Goal: Task Accomplishment & Management: Complete application form

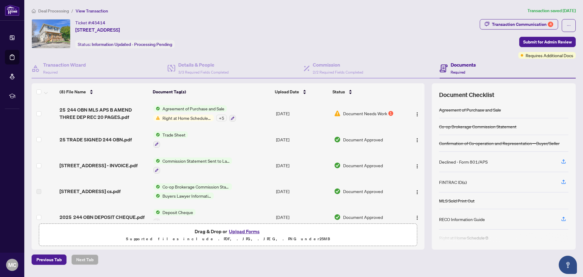
scroll to position [89, 0]
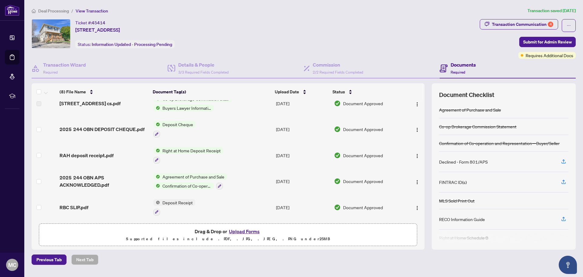
click at [251, 231] on button "Upload Forms" at bounding box center [244, 231] width 34 height 8
click at [240, 231] on button "Upload Forms" at bounding box center [244, 231] width 34 height 8
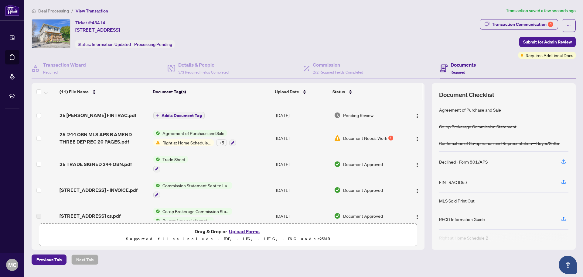
scroll to position [0, 0]
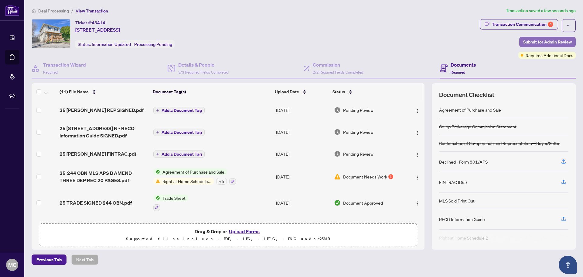
click at [545, 42] on span "Submit for Admin Review" at bounding box center [547, 42] width 49 height 10
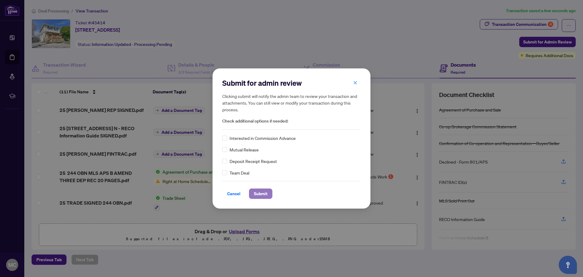
click at [260, 191] on span "Submit" at bounding box center [261, 194] width 14 height 10
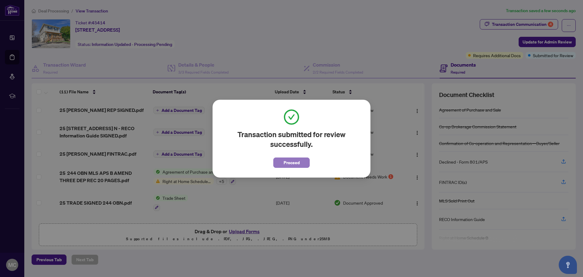
click at [292, 162] on span "Proceed" at bounding box center [292, 163] width 16 height 10
